Goal: Navigation & Orientation: Find specific page/section

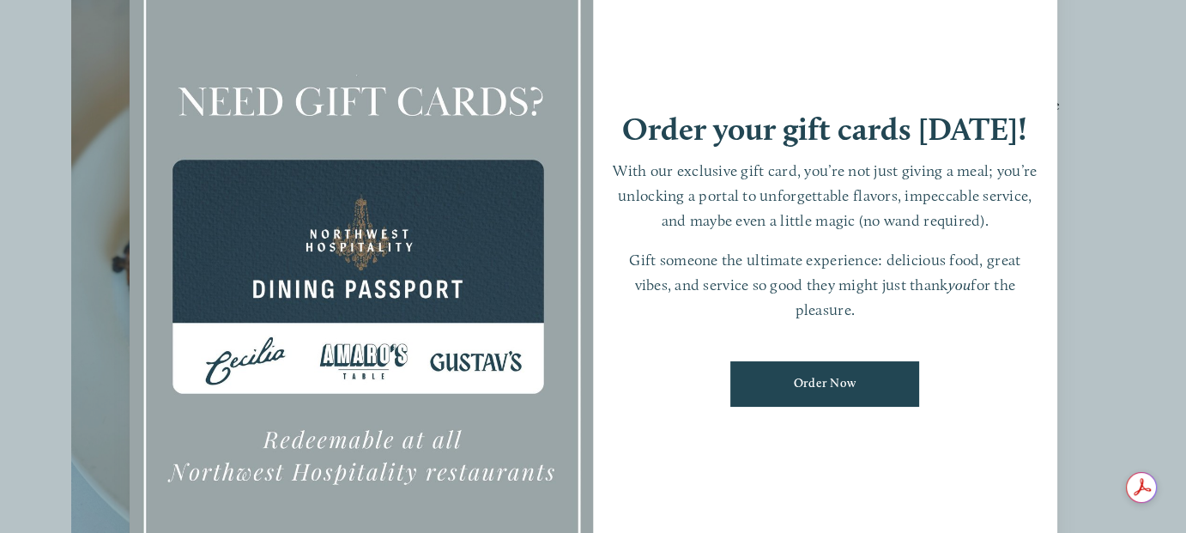
scroll to position [515, 0]
click at [485, 429] on div at bounding box center [362, 267] width 464 height 650
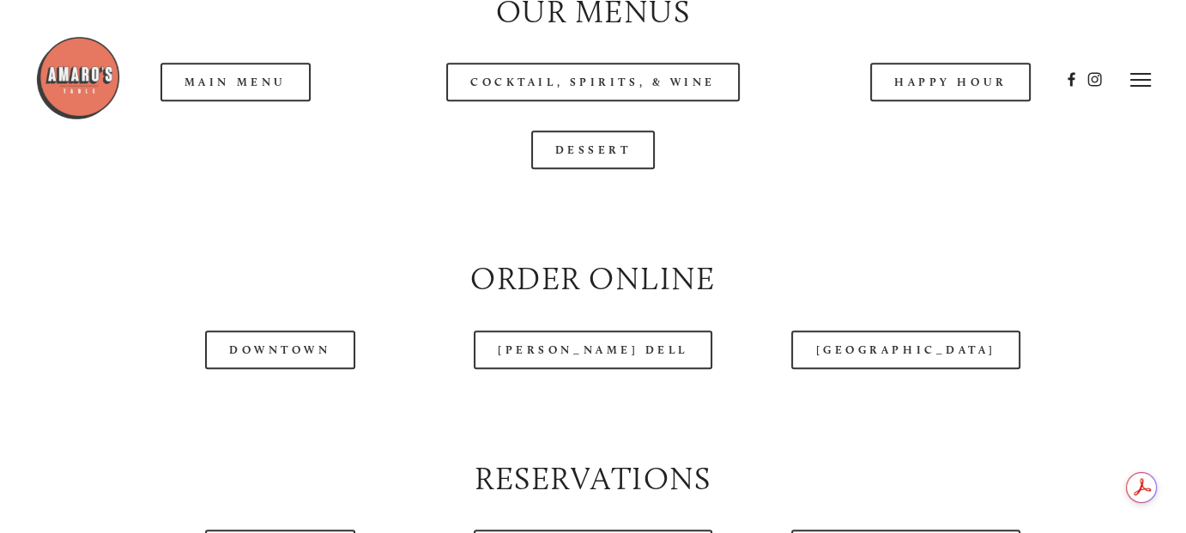
scroll to position [1717, 0]
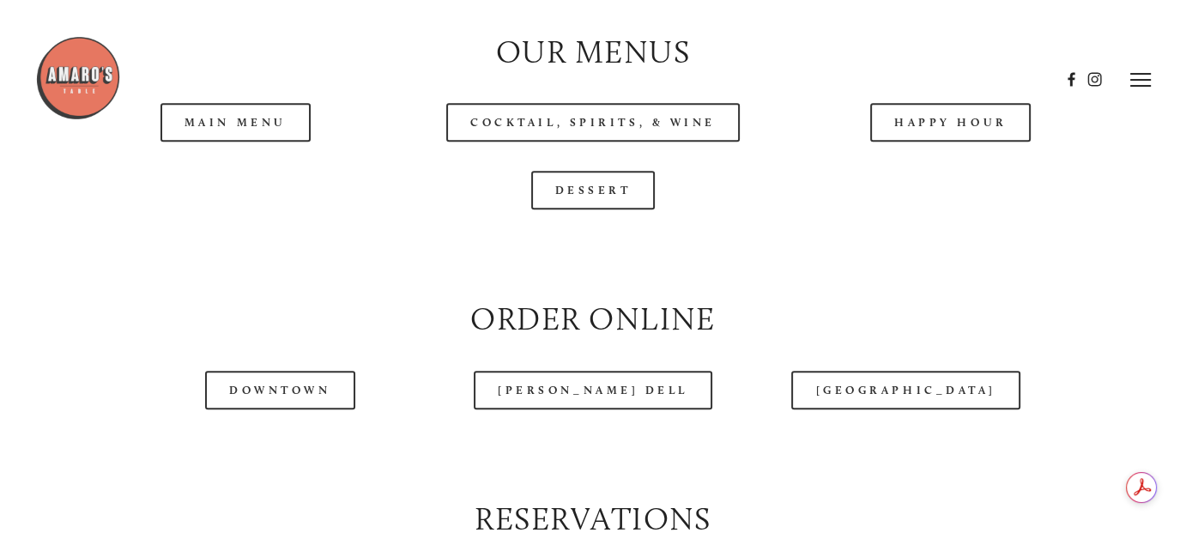
click at [214, 129] on header "Menu Order Now Visit Gallery 0" at bounding box center [592, 80] width 1115 height 160
click at [245, 137] on header "Menu Order Now Visit Gallery 0" at bounding box center [592, 80] width 1115 height 160
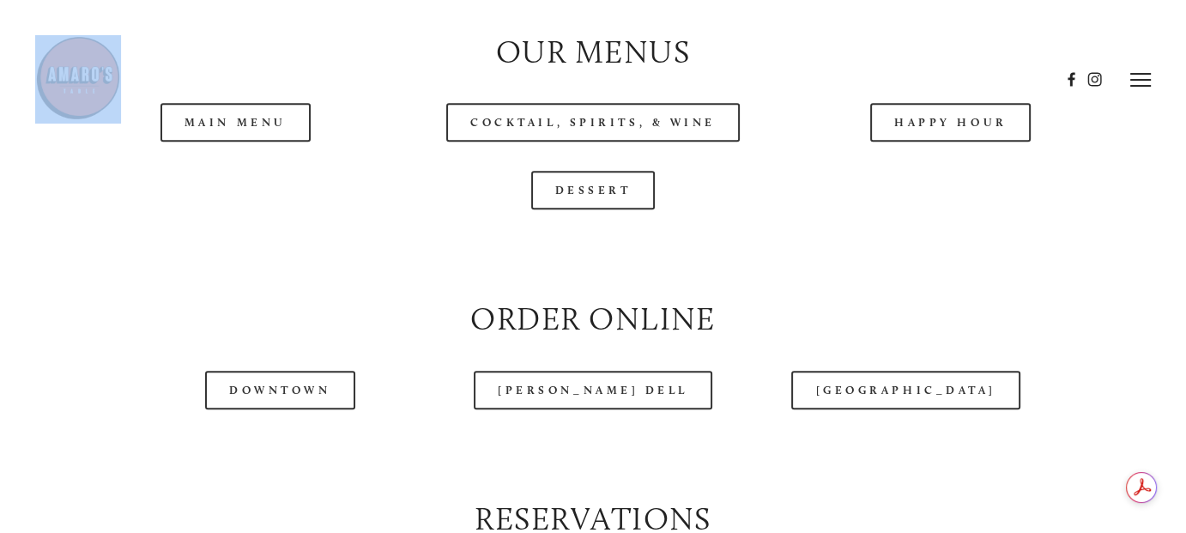
click at [245, 137] on header "Menu Order Now Visit Gallery 0" at bounding box center [592, 80] width 1115 height 160
click at [254, 136] on header "Menu Order Now Visit Gallery 0" at bounding box center [592, 80] width 1115 height 160
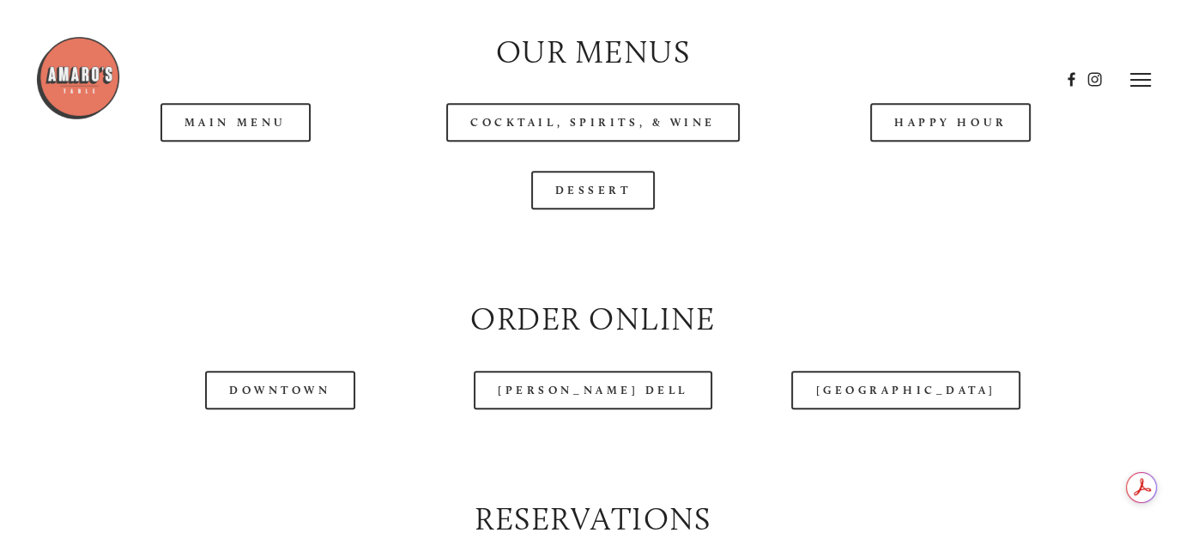
click at [260, 130] on header "Menu Order Now Visit Gallery 0" at bounding box center [592, 80] width 1115 height 160
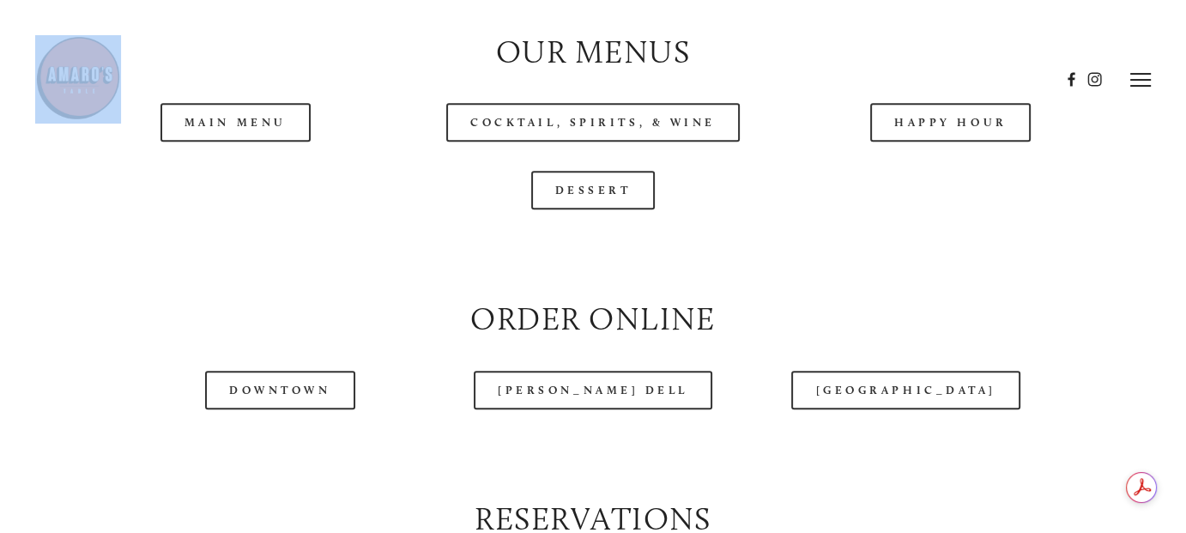
click at [260, 130] on header "Menu Order Now Visit Gallery 0" at bounding box center [592, 80] width 1115 height 160
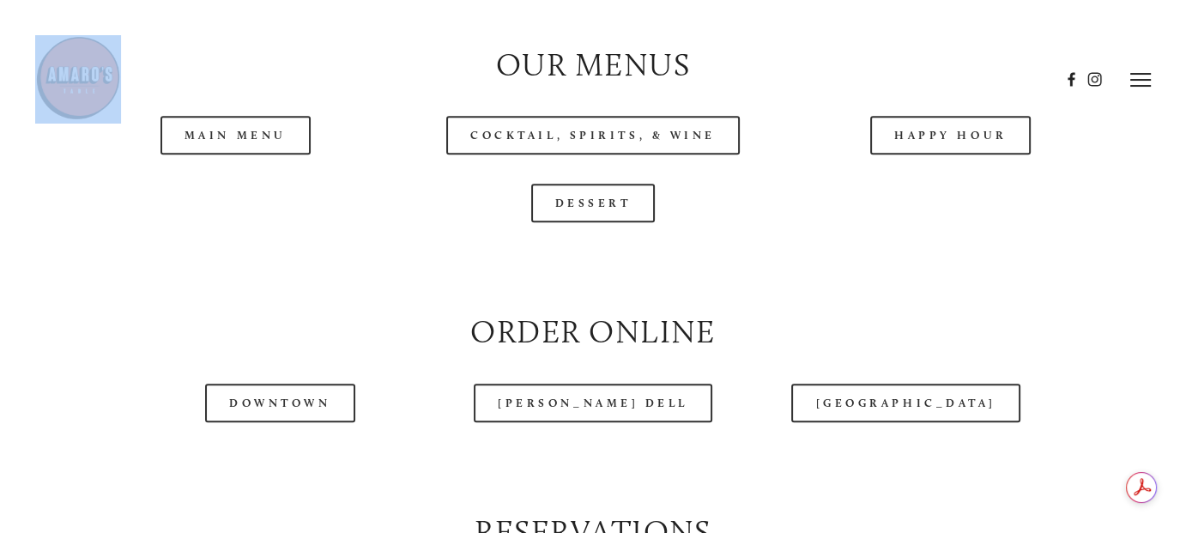
scroll to position [1631, 0]
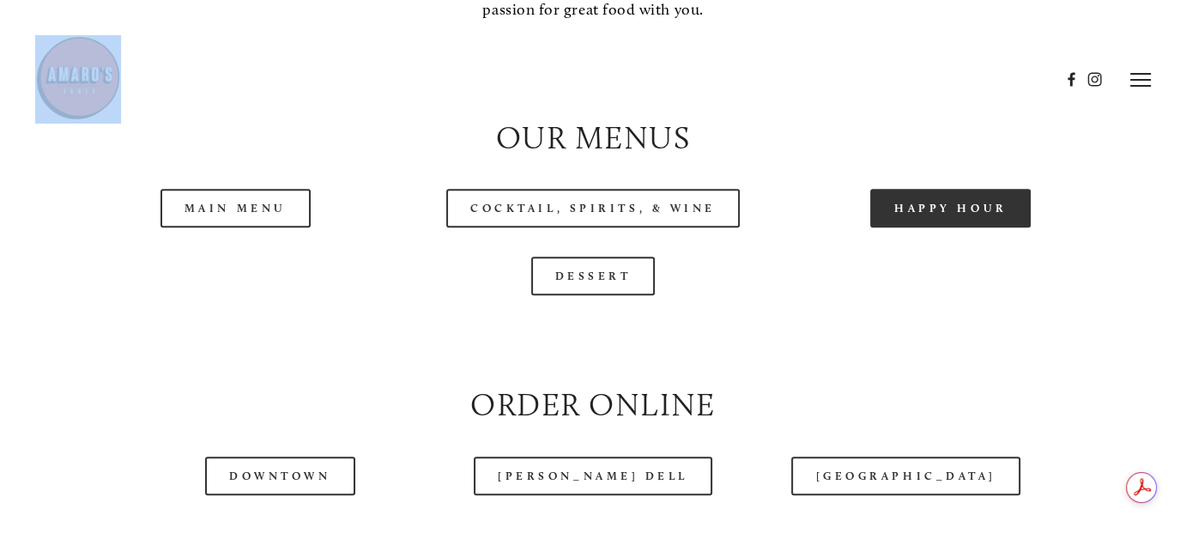
click at [925, 219] on link "Happy Hour" at bounding box center [950, 208] width 161 height 39
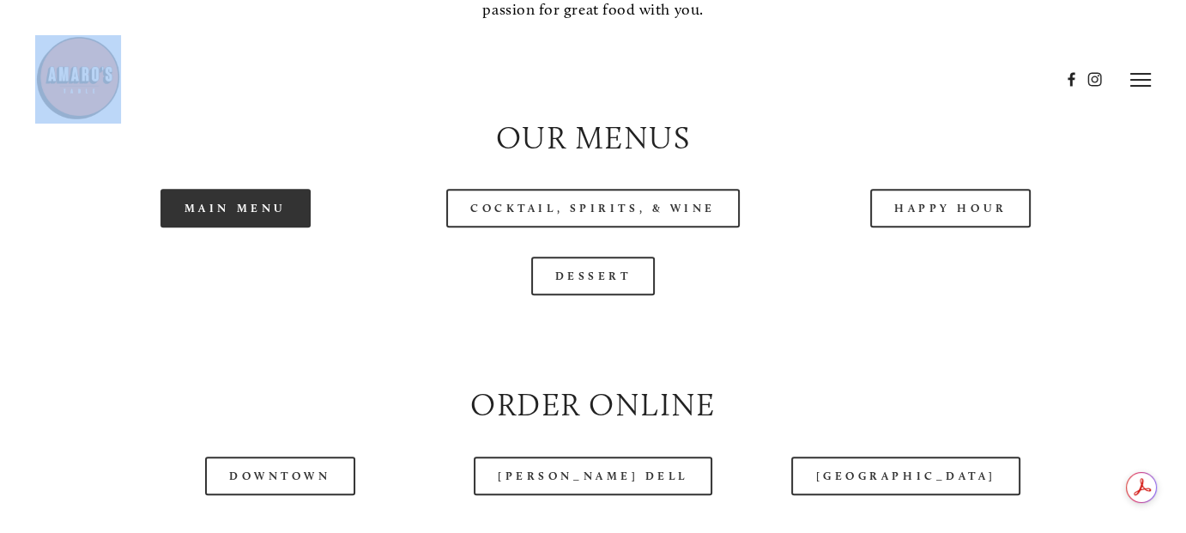
click at [234, 221] on link "Main Menu" at bounding box center [236, 208] width 150 height 39
